Goal: Information Seeking & Learning: Learn about a topic

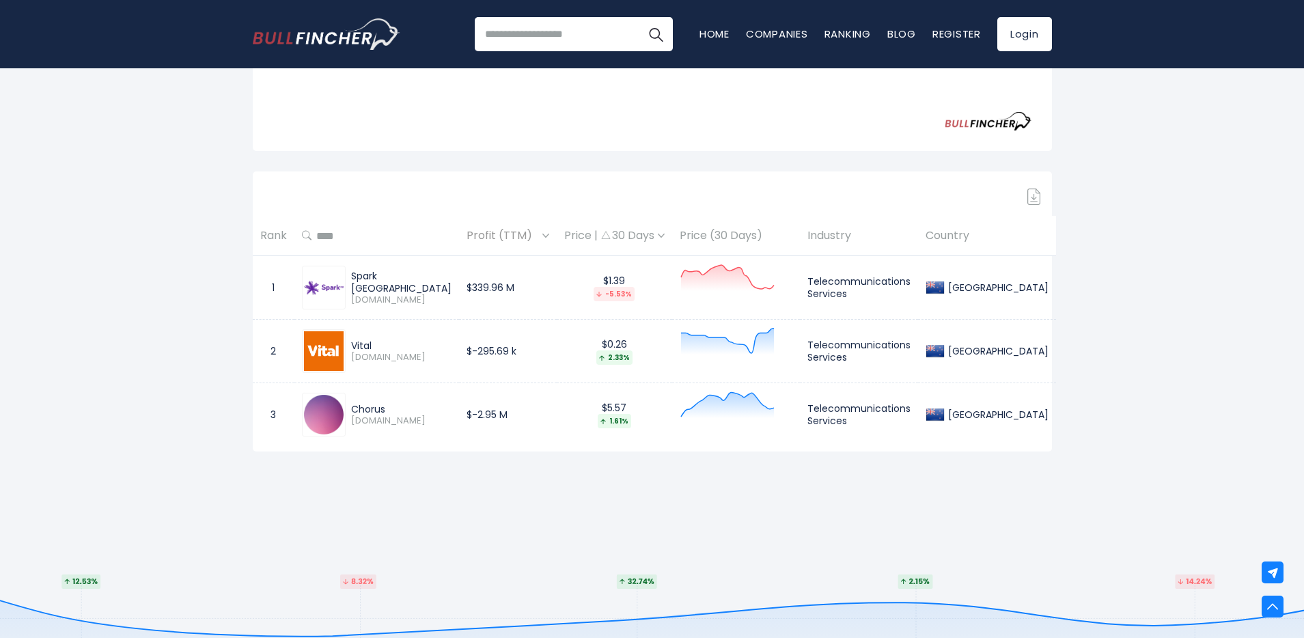
scroll to position [485, 0]
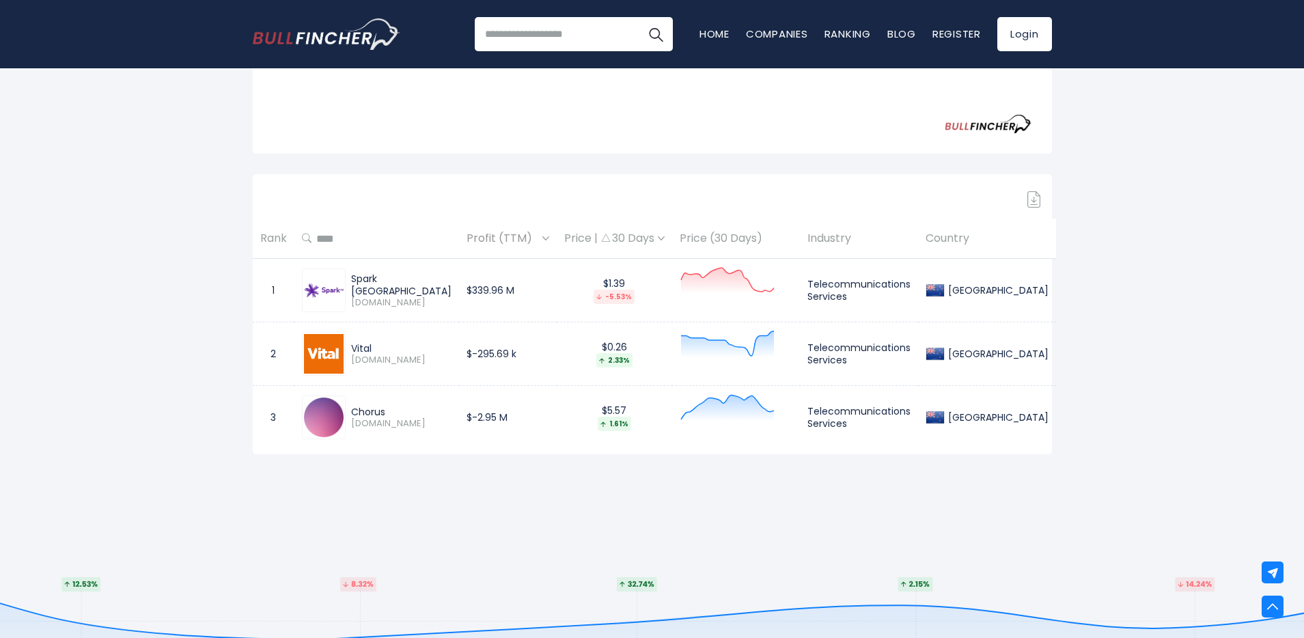
click at [536, 241] on div "Profit (TTM)" at bounding box center [508, 238] width 83 height 21
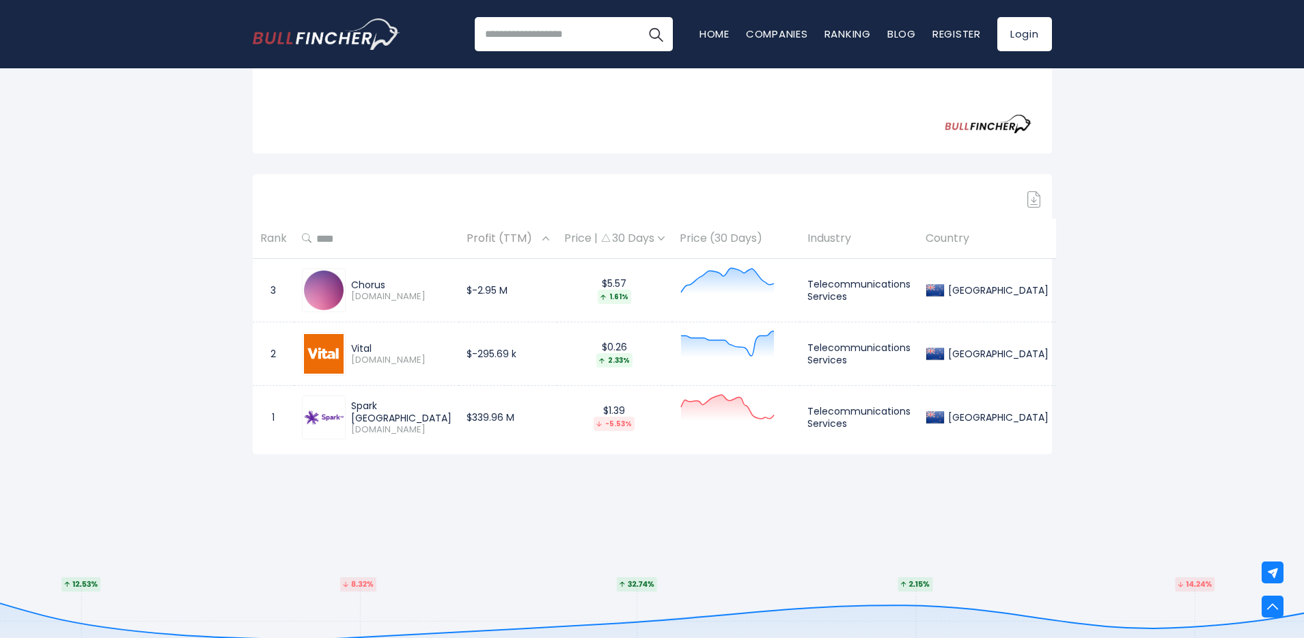
click at [542, 239] on img at bounding box center [545, 238] width 7 height 4
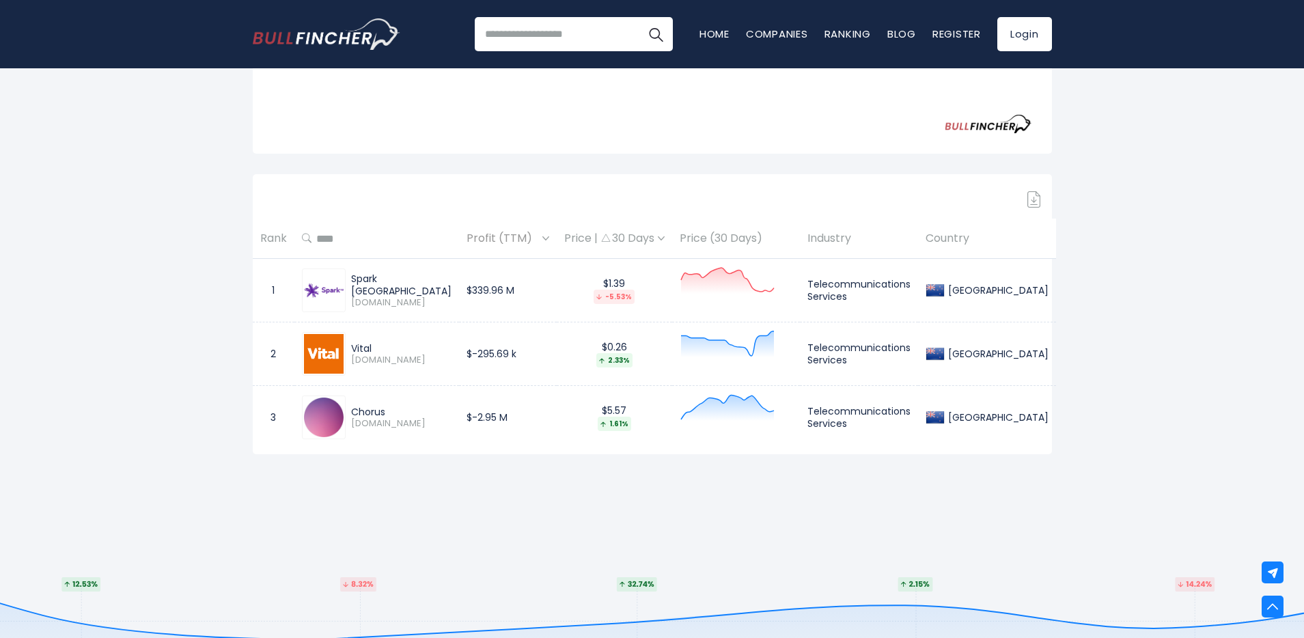
click at [614, 238] on div "Price | 30 Days" at bounding box center [614, 239] width 100 height 14
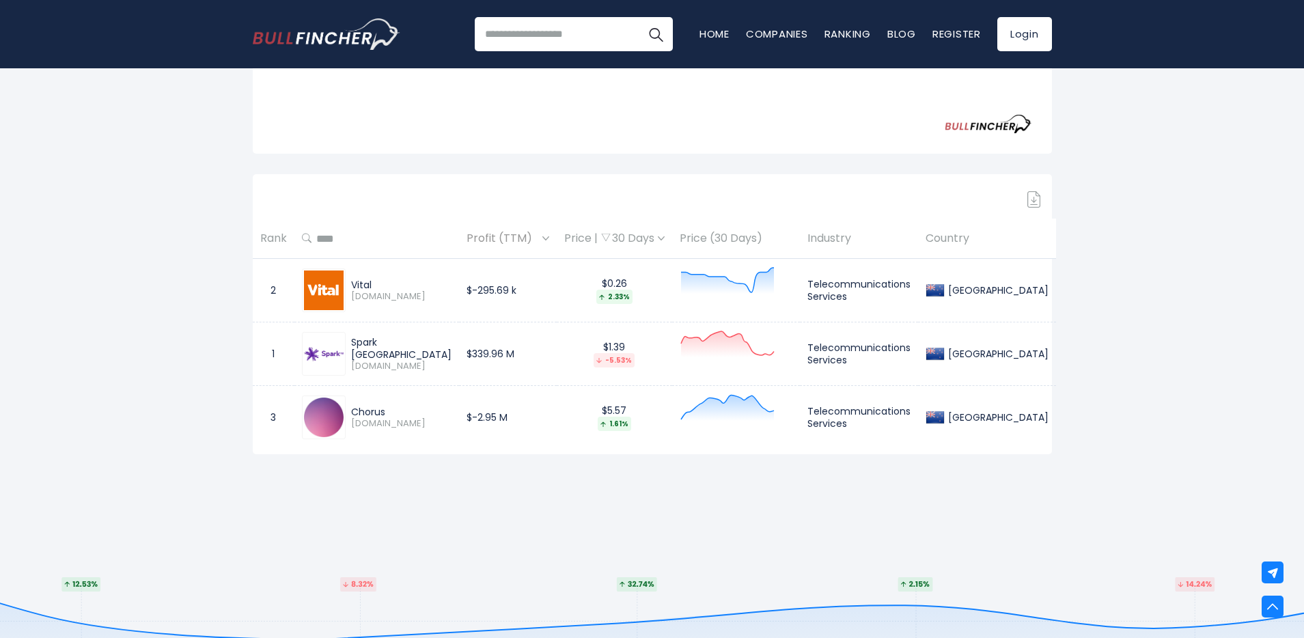
click at [614, 238] on div "Price | 30 Days" at bounding box center [614, 239] width 100 height 14
click at [652, 235] on div "Price | 30 Days" at bounding box center [614, 239] width 100 height 14
click at [542, 237] on img at bounding box center [545, 238] width 7 height 4
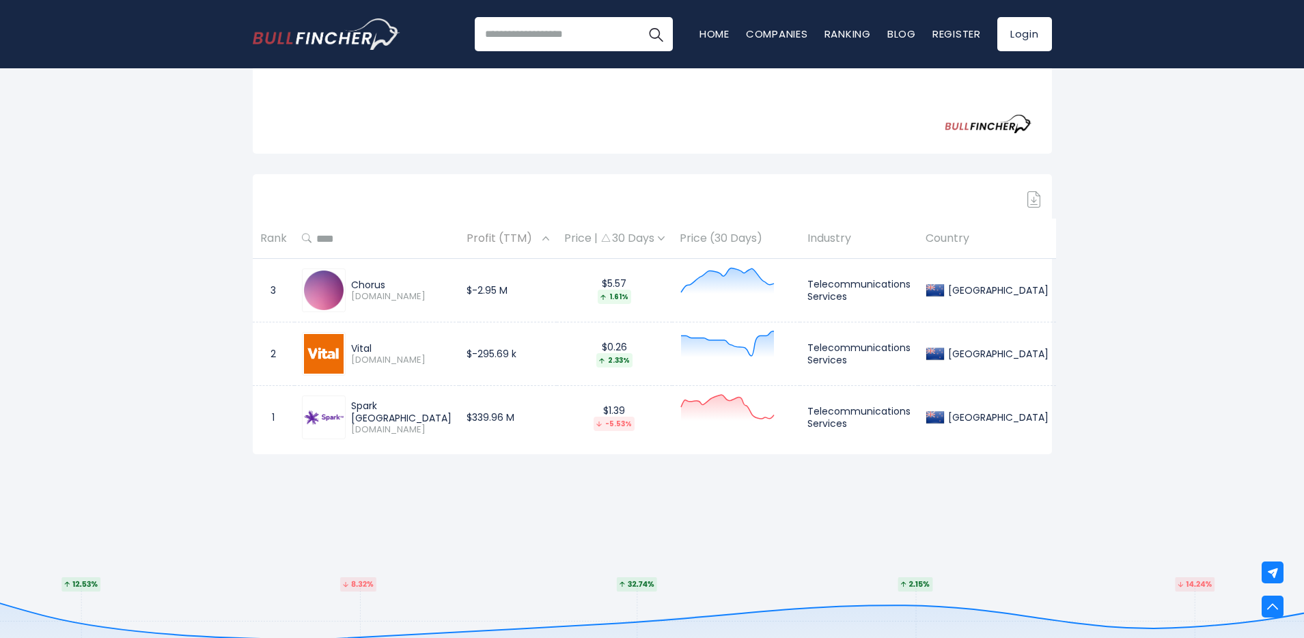
click at [542, 236] on img at bounding box center [545, 238] width 7 height 4
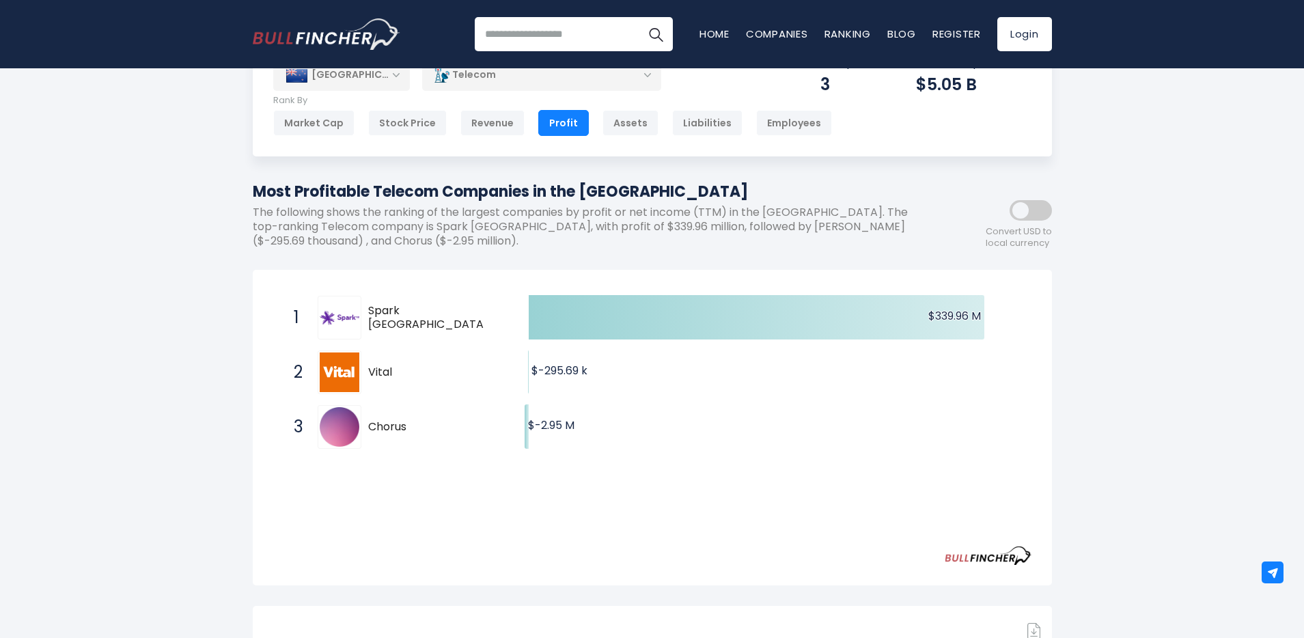
scroll to position [0, 0]
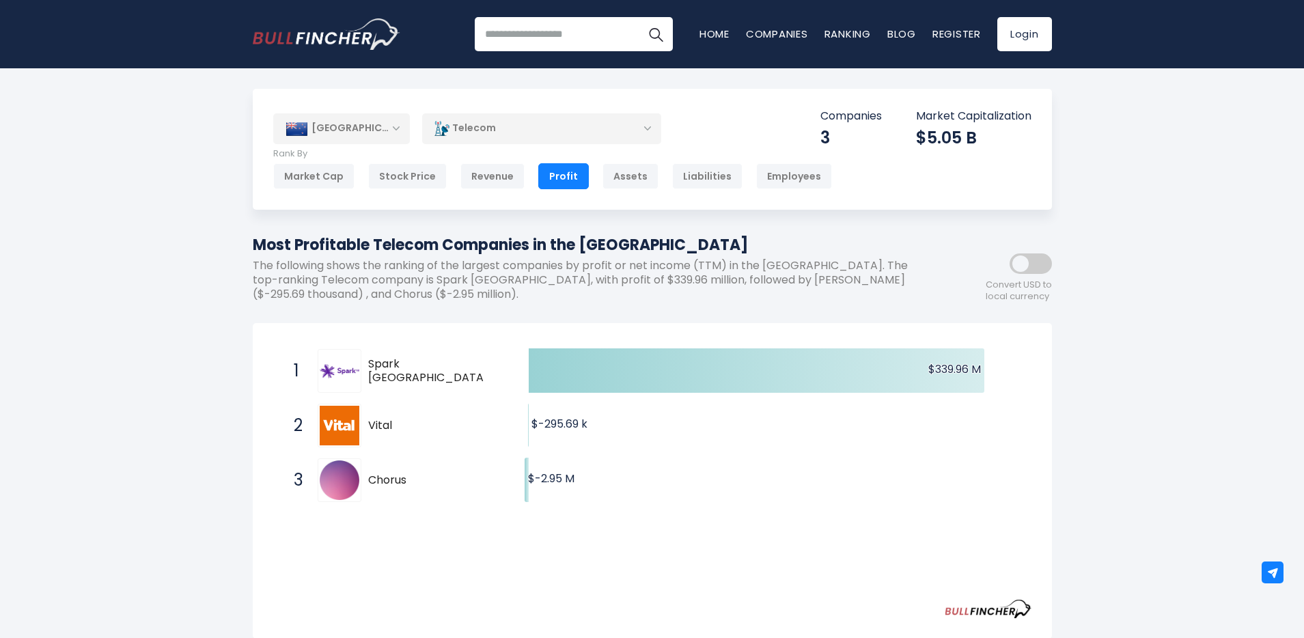
click at [642, 124] on div "Telecom" at bounding box center [541, 128] width 239 height 31
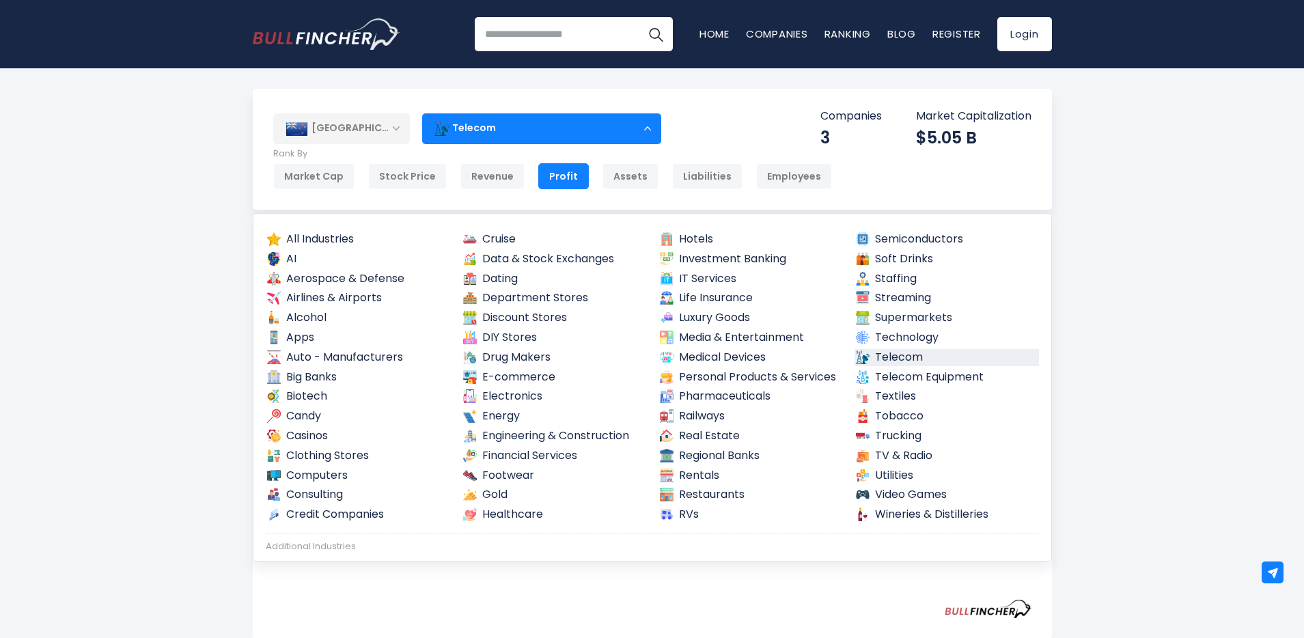
click at [754, 109] on div "New Zealand Entire World 30,364 North America United States 3,957" at bounding box center [652, 149] width 799 height 121
click at [1209, 165] on div "New Zealand Entire World 30,364 North America" at bounding box center [652, 548] width 1304 height 919
click at [482, 181] on div "Revenue" at bounding box center [492, 176] width 64 height 26
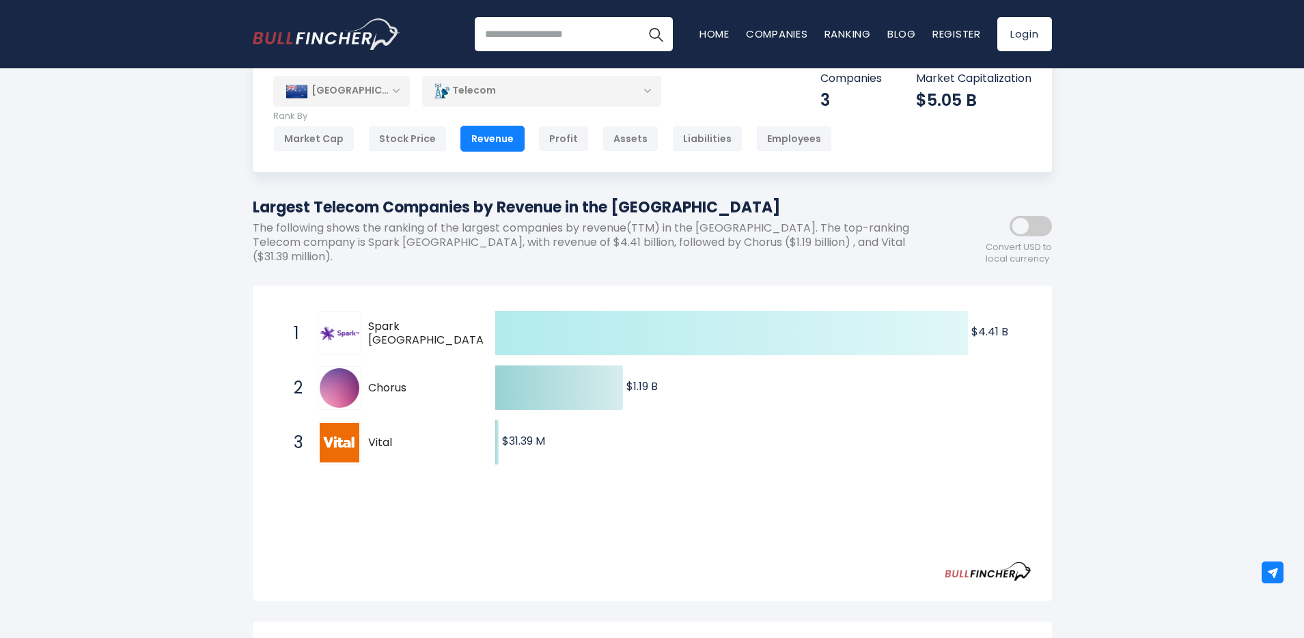
scroll to position [17, 0]
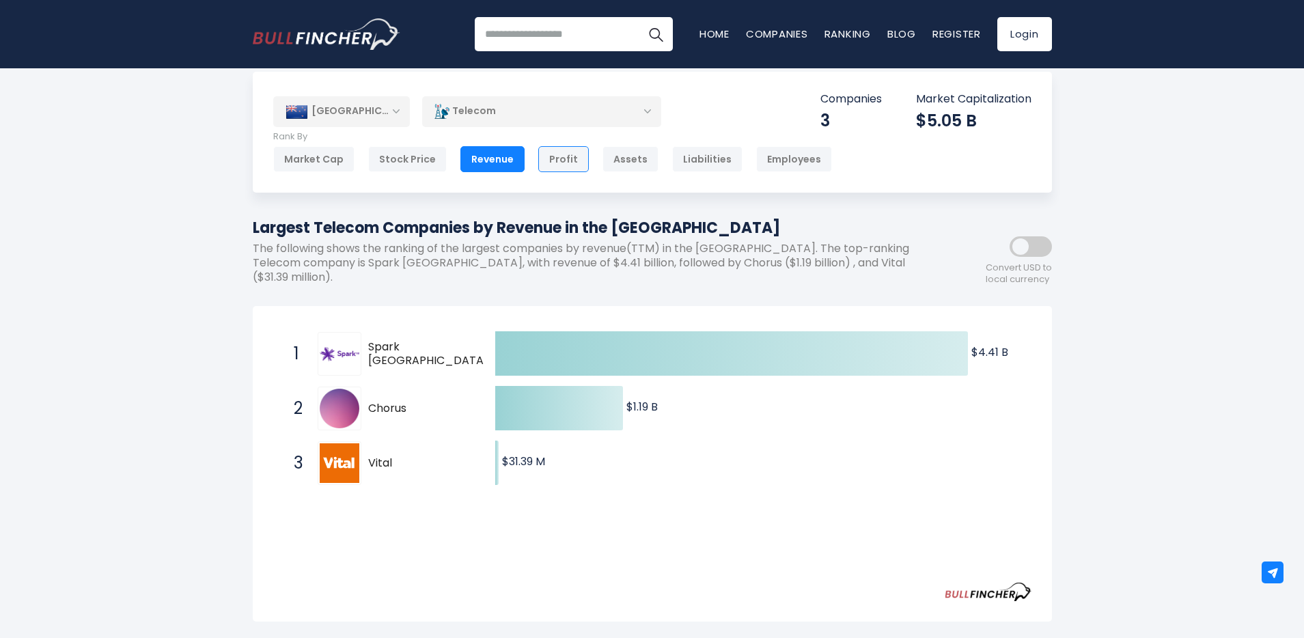
click at [550, 162] on div "Profit" at bounding box center [563, 159] width 51 height 26
